Goal: Navigation & Orientation: Understand site structure

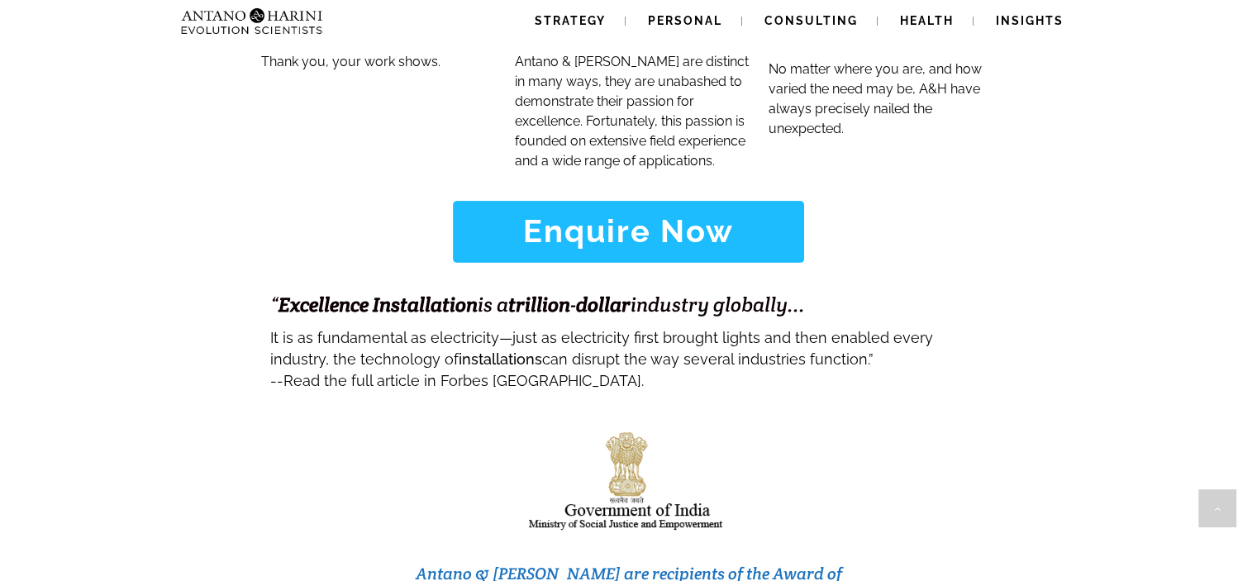
scroll to position [6672, 0]
click at [1034, 19] on span "Insights" at bounding box center [1030, 20] width 68 height 13
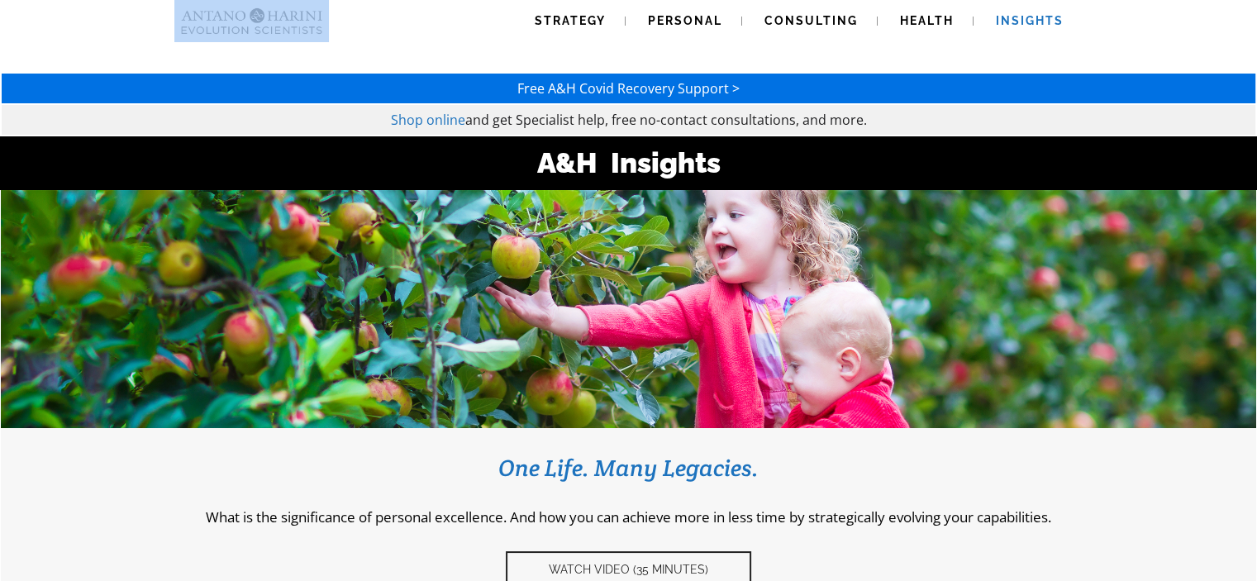
drag, startPoint x: 357, startPoint y: 38, endPoint x: 306, endPoint y: 17, distance: 55.5
click at [306, 17] on div "Strategy Personal Consulting Health Insights Strategy Personal Consulting Healt…" at bounding box center [628, 21] width 909 height 42
click at [286, 19] on img at bounding box center [251, 21] width 155 height 42
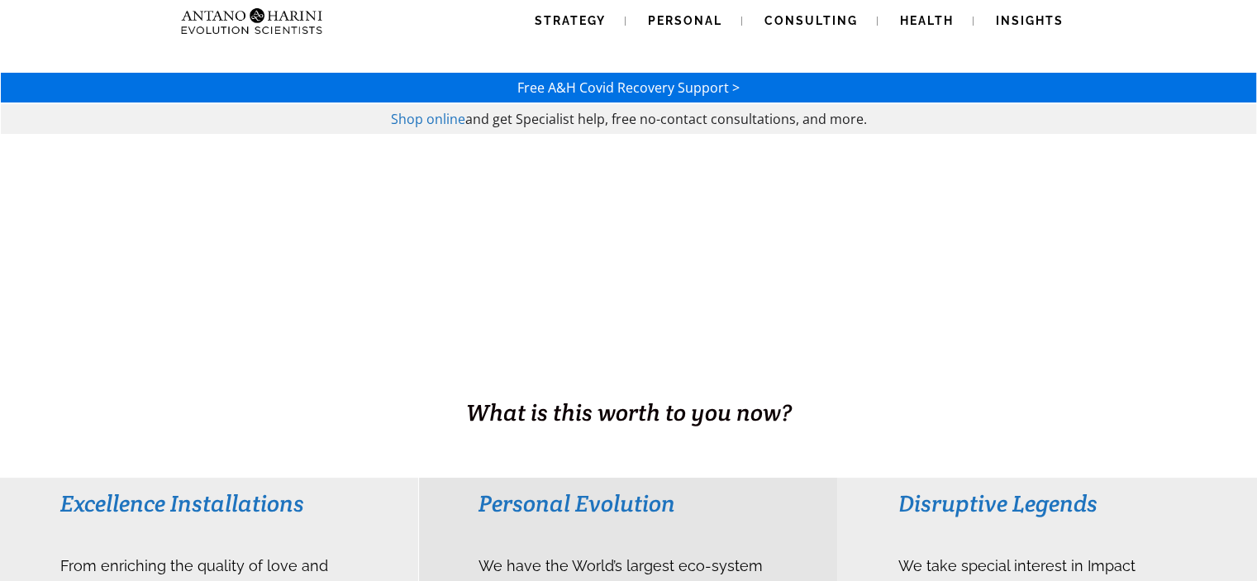
drag, startPoint x: 338, startPoint y: 40, endPoint x: 294, endPoint y: 16, distance: 50.3
click at [294, 16] on div "Strategy Personal Consulting Health Insights Strategy Personal Consulting Healt…" at bounding box center [628, 21] width 909 height 42
click at [668, 21] on span "Personal" at bounding box center [685, 20] width 74 height 13
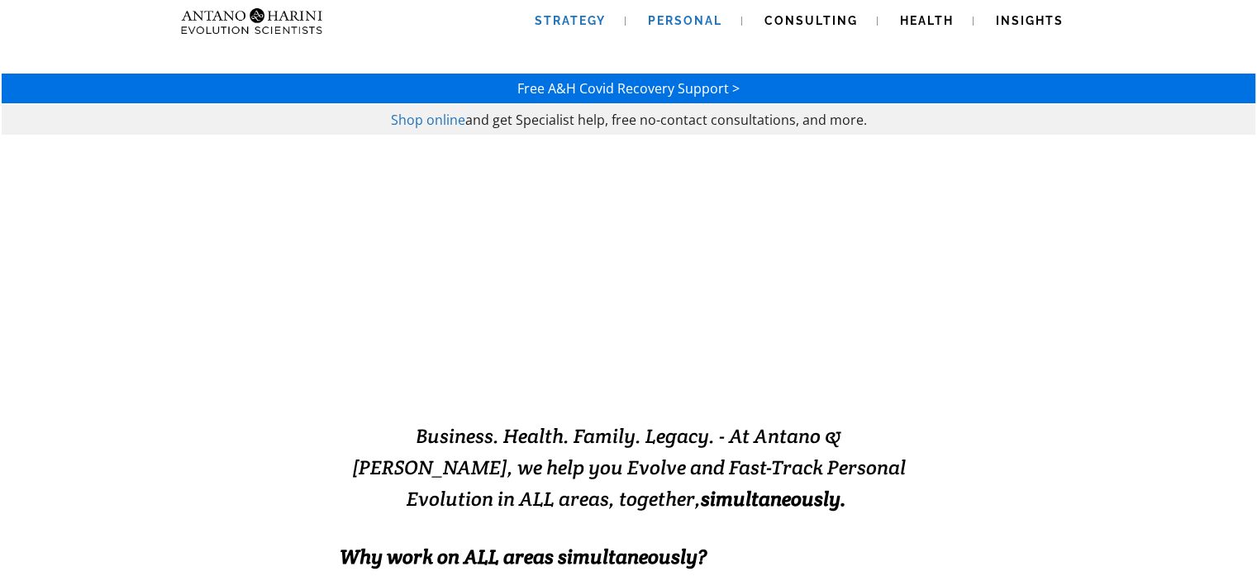
click at [598, 6] on link "Strategy" at bounding box center [570, 21] width 111 height 42
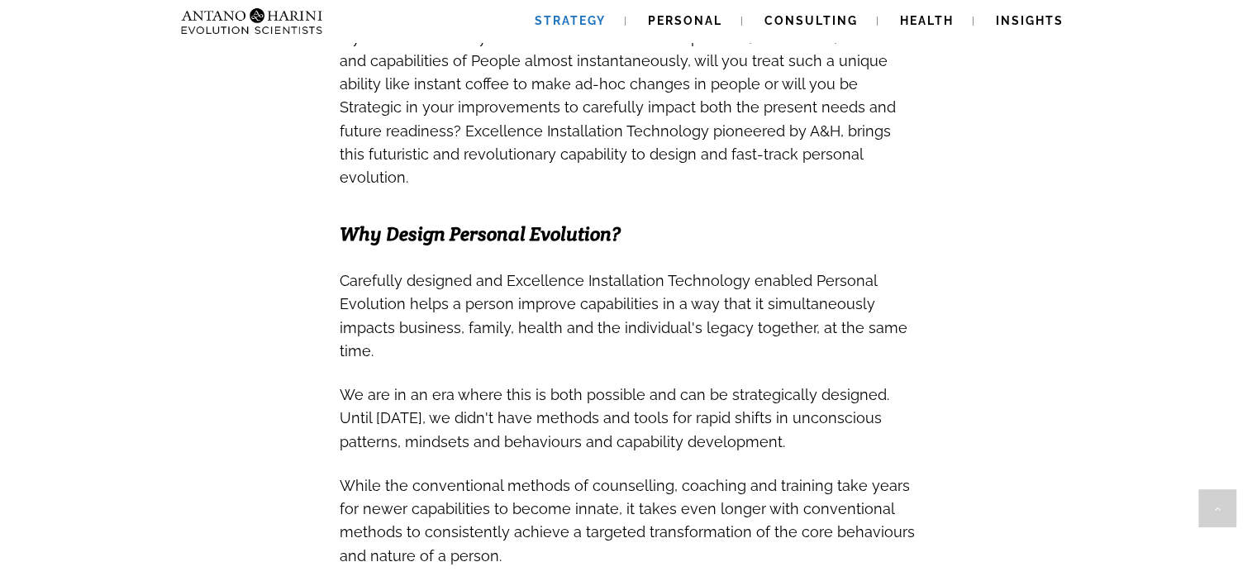
scroll to position [916, 0]
click at [806, 18] on span "Consulting" at bounding box center [810, 20] width 93 height 13
